Goal: Task Accomplishment & Management: Manage account settings

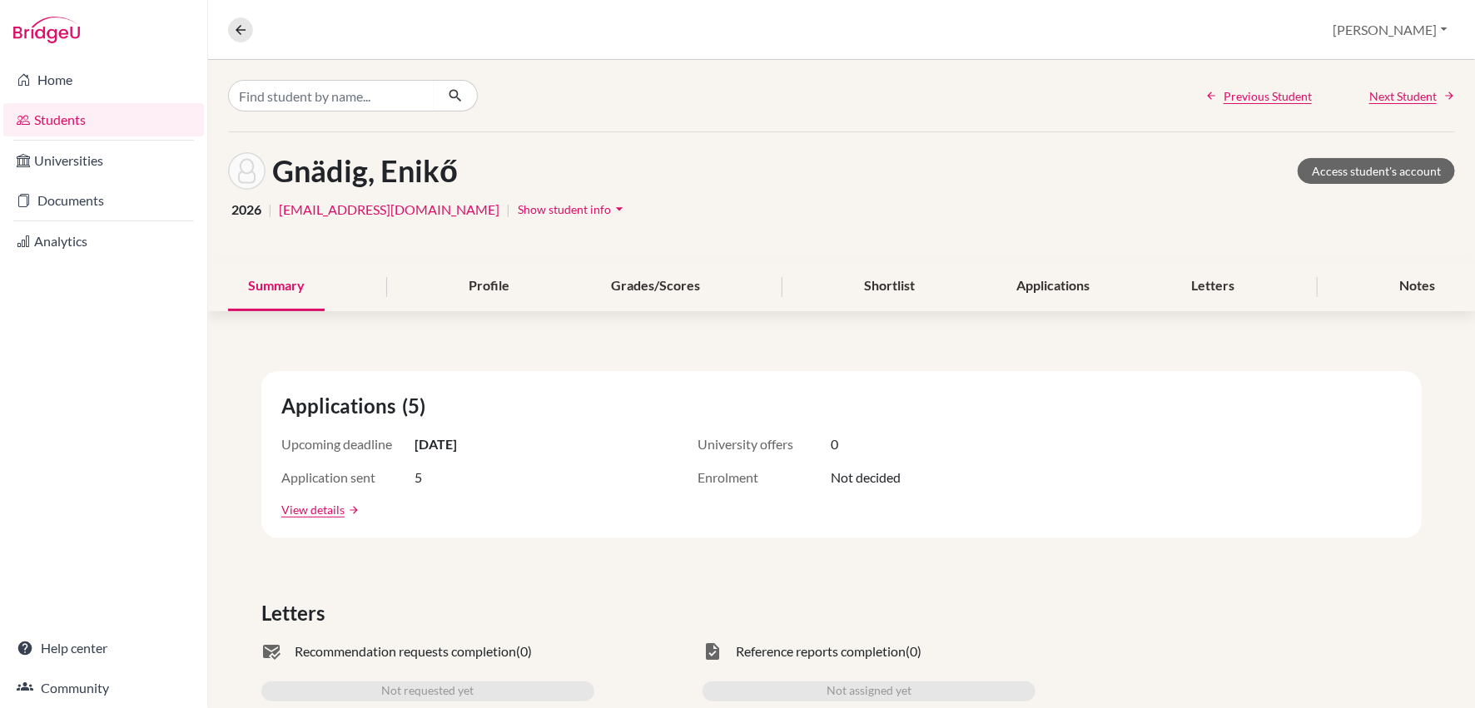
click at [80, 117] on link "Students" at bounding box center [103, 119] width 201 height 33
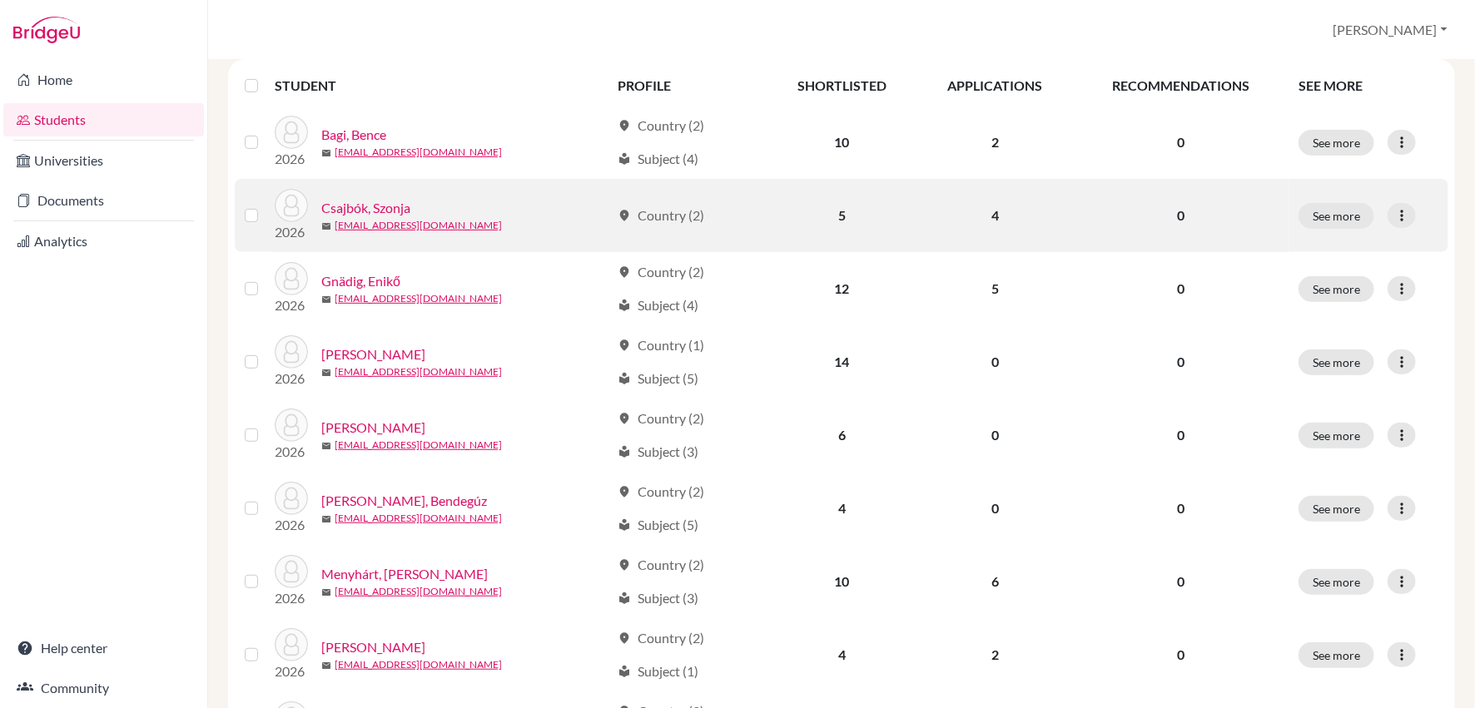
scroll to position [231, 0]
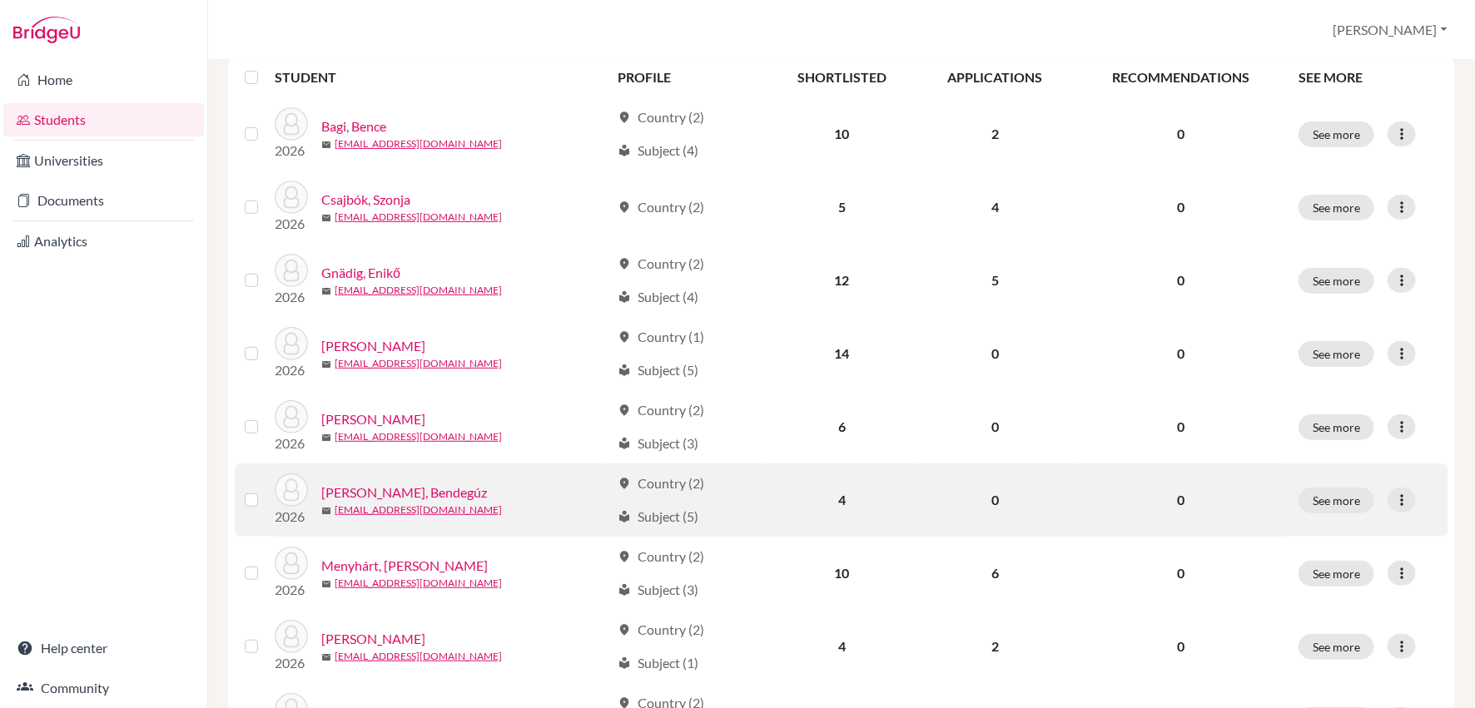
click at [413, 492] on link "[PERSON_NAME], Bendegúz" at bounding box center [404, 493] width 166 height 20
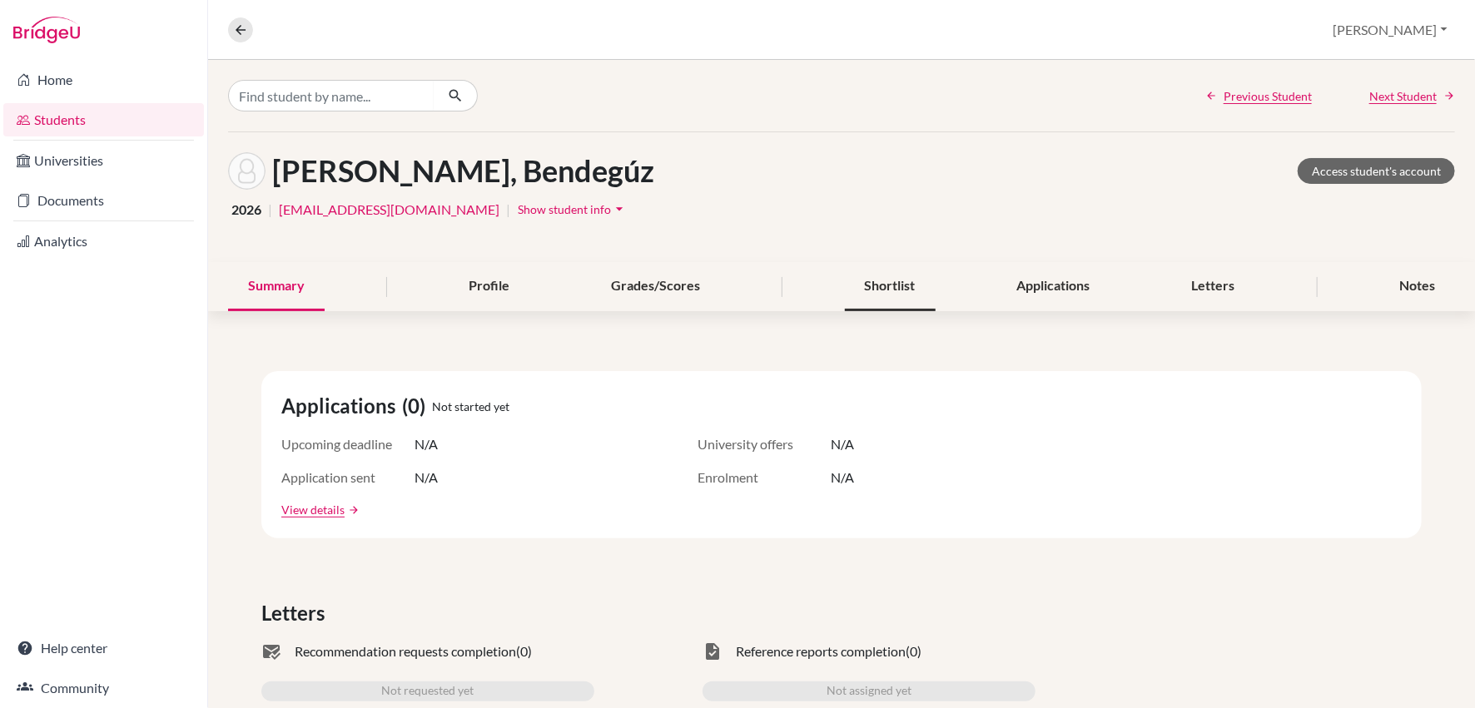
click at [879, 280] on div "Shortlist" at bounding box center [890, 286] width 91 height 49
